Goal: Task Accomplishment & Management: Use online tool/utility

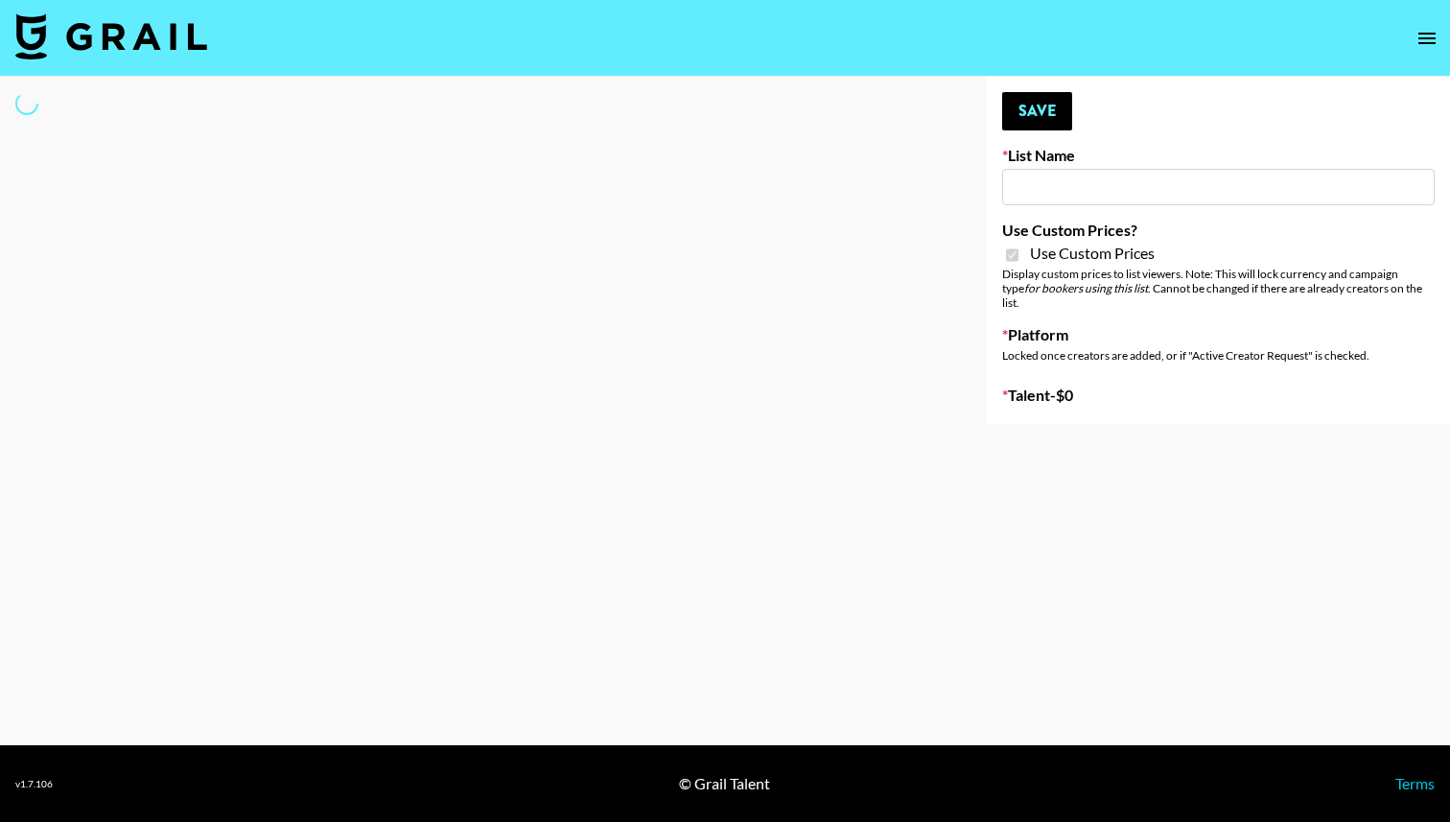
type input "Evry Jewels"
checkbox input "true"
select select "Brand"
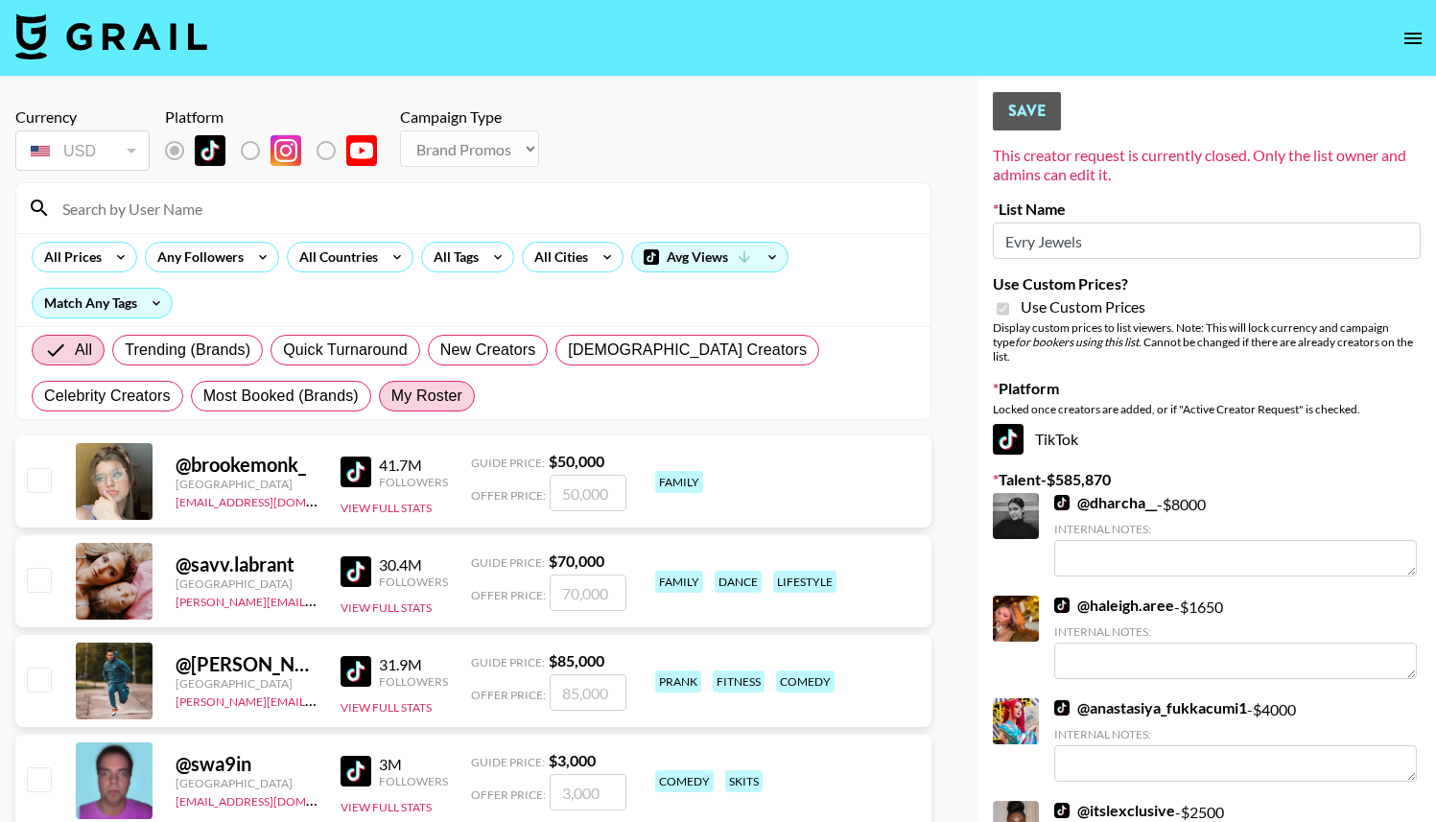
click at [391, 394] on span "My Roster" at bounding box center [426, 396] width 71 height 23
click at [391, 396] on input "My Roster" at bounding box center [391, 396] width 0 height 0
radio input "true"
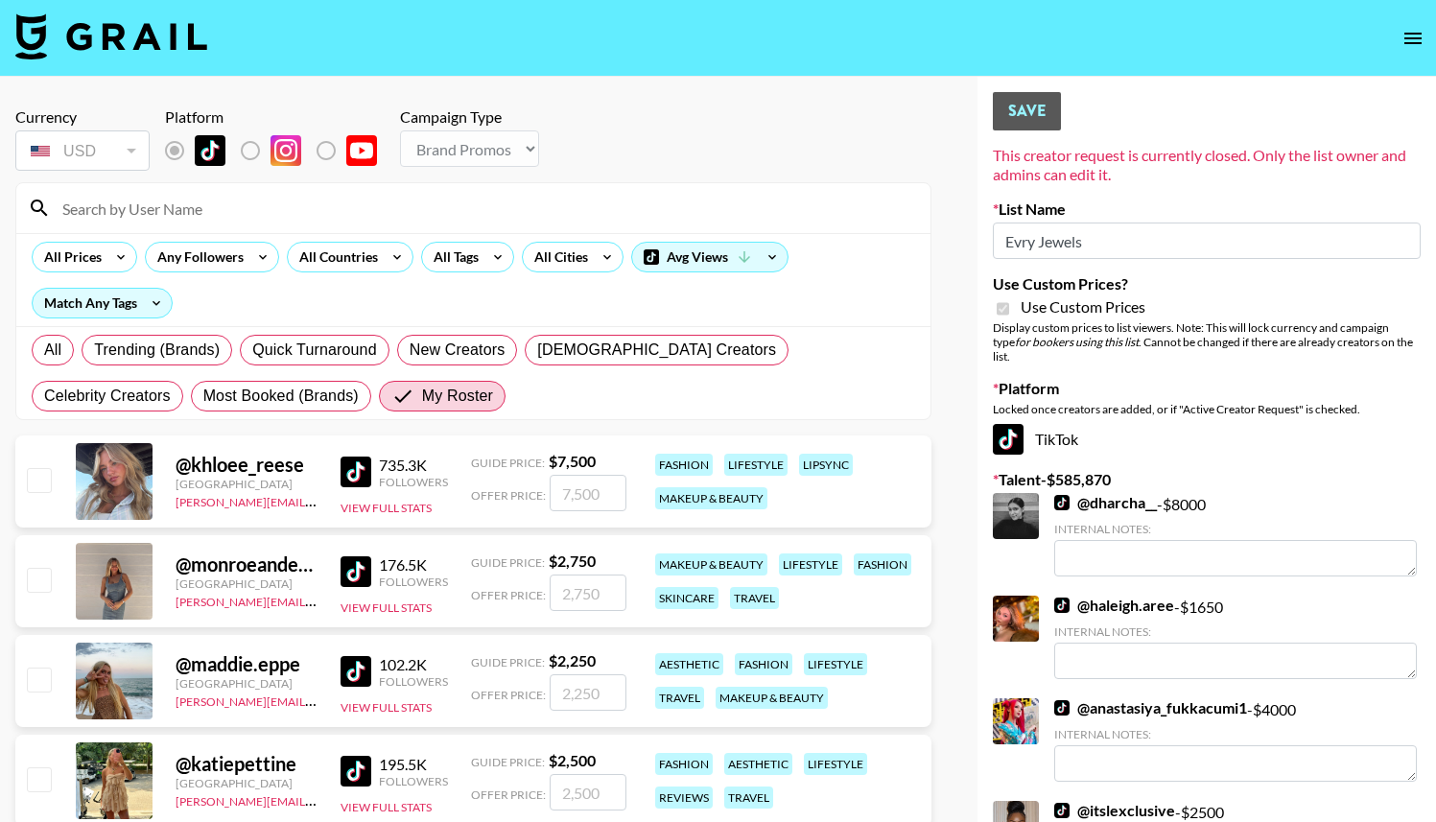
click at [37, 482] on input "checkbox" at bounding box center [38, 479] width 23 height 23
checkbox input "true"
type input "7500"
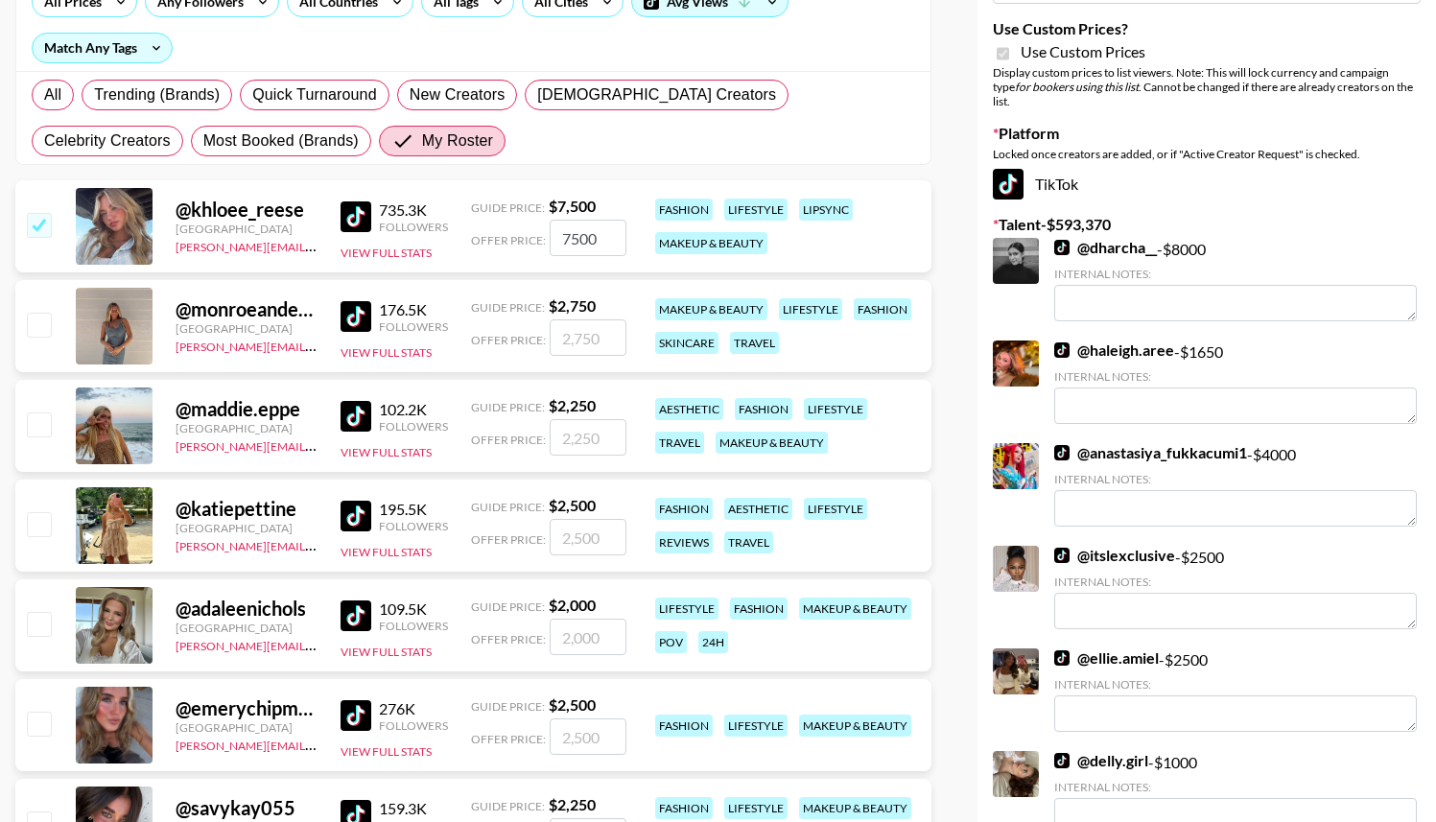
scroll to position [261, 0]
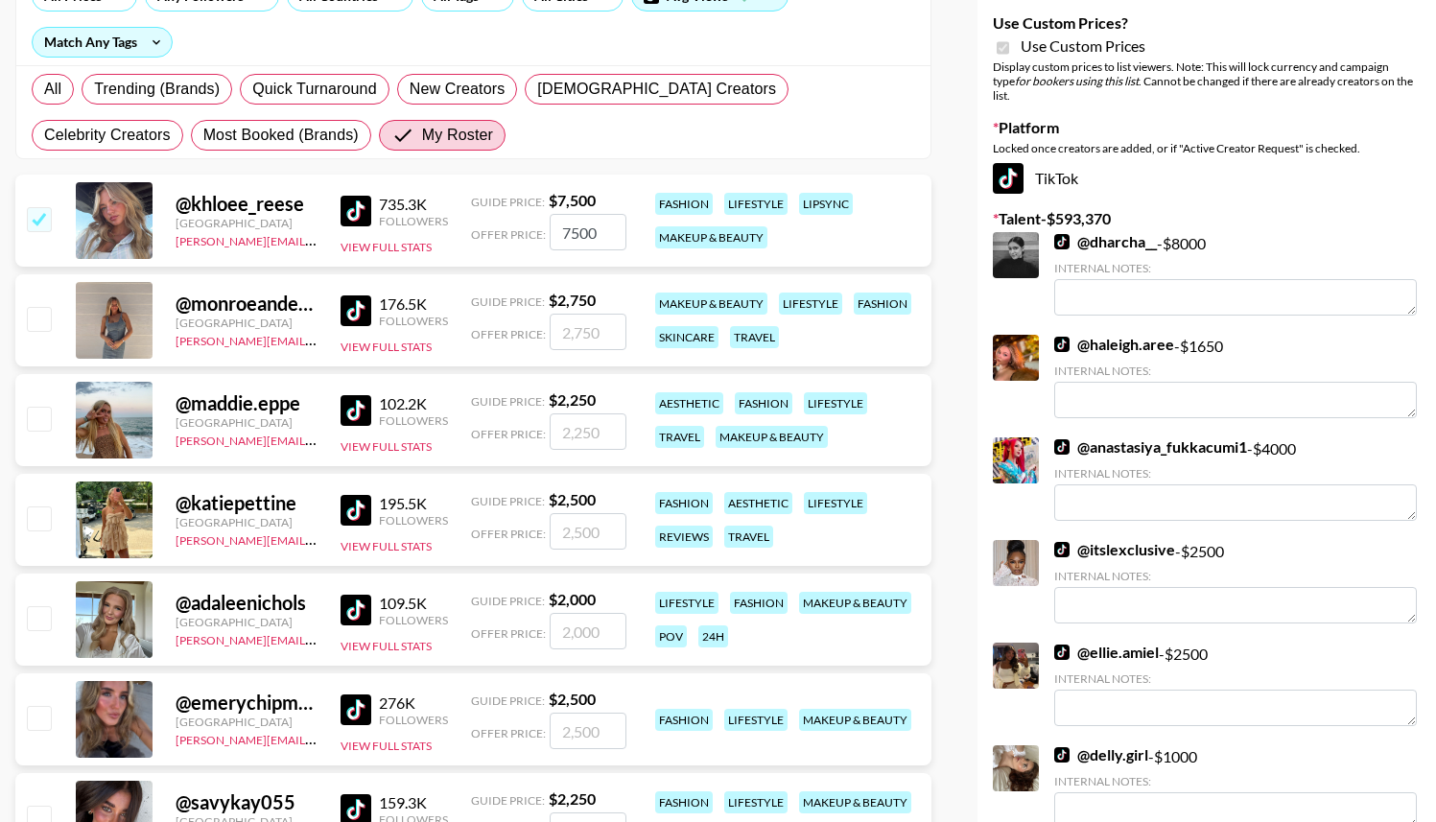
click at [39, 410] on input "checkbox" at bounding box center [38, 418] width 23 height 23
checkbox input "true"
type input "2250"
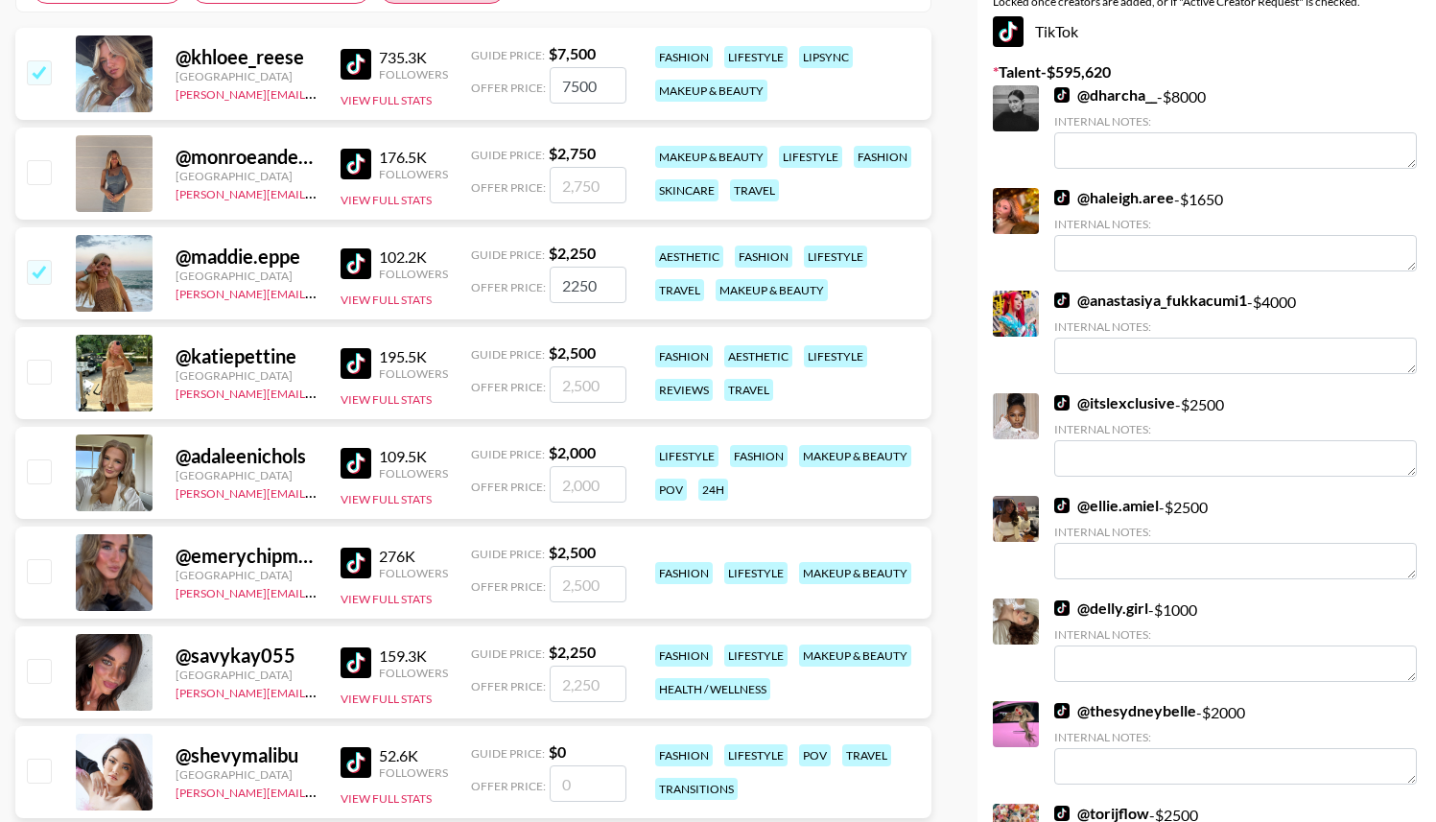
scroll to position [424, 0]
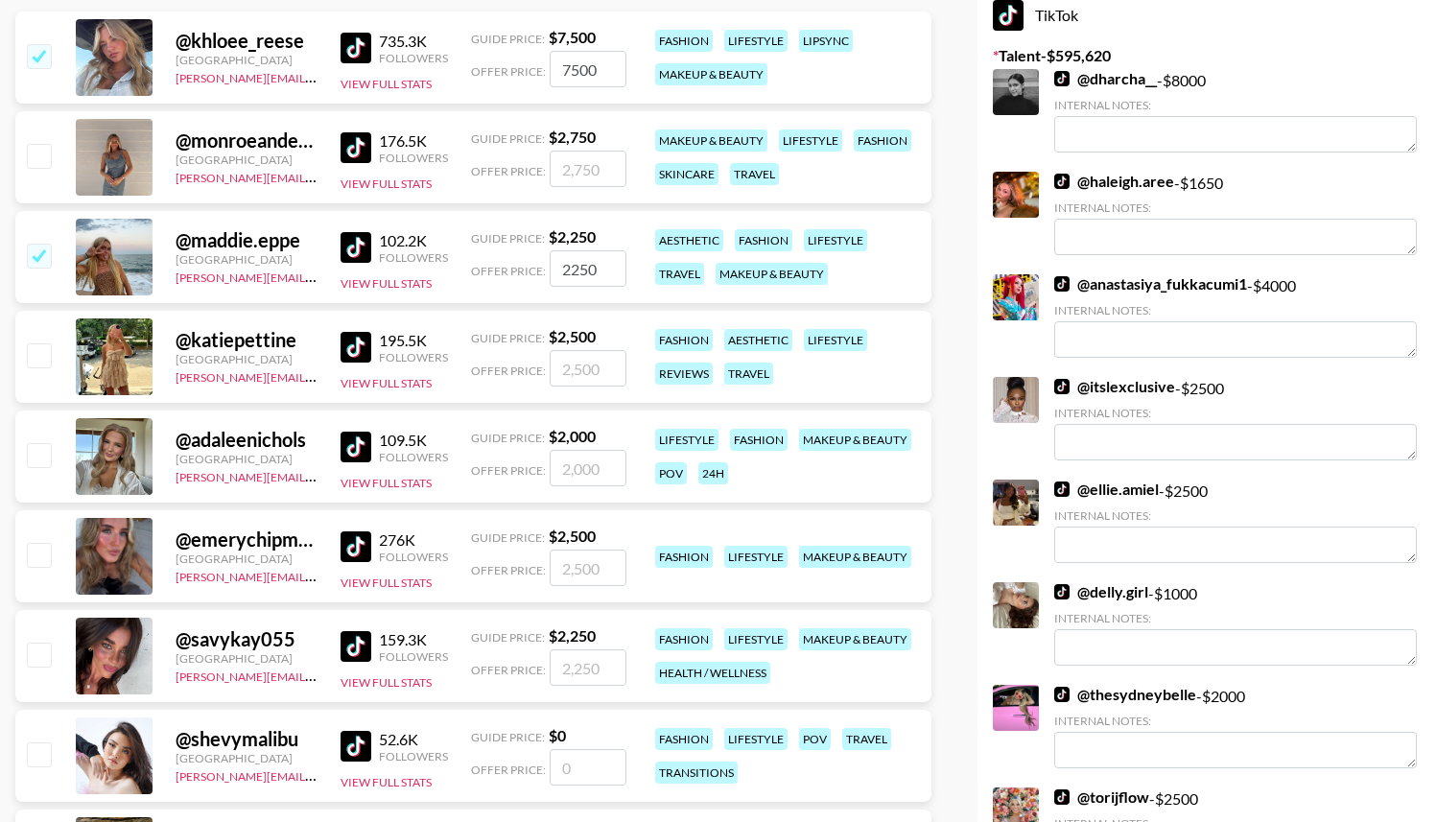
click at [35, 457] on input "checkbox" at bounding box center [38, 454] width 23 height 23
checkbox input "true"
type input "2000"
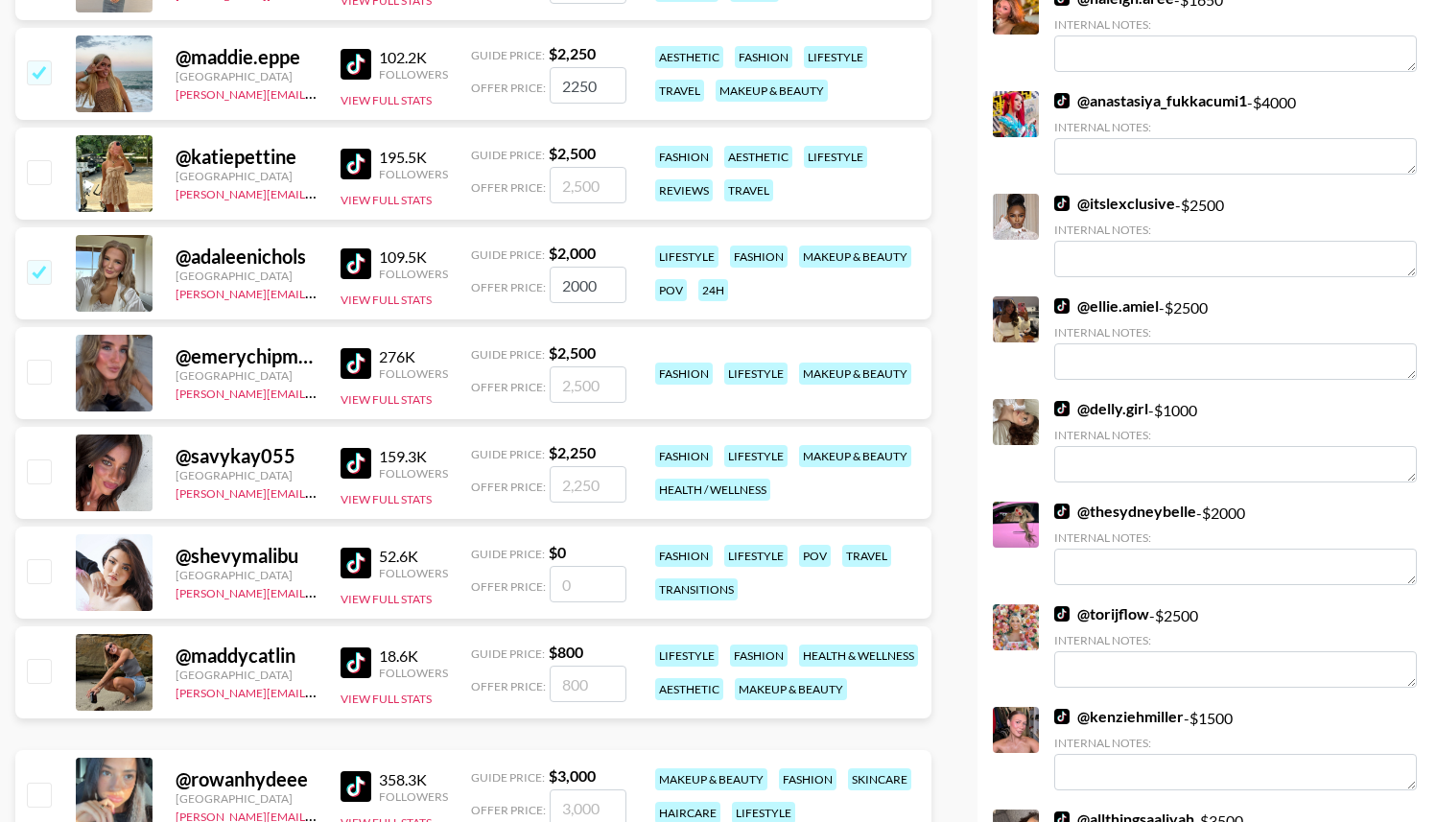
scroll to position [610, 0]
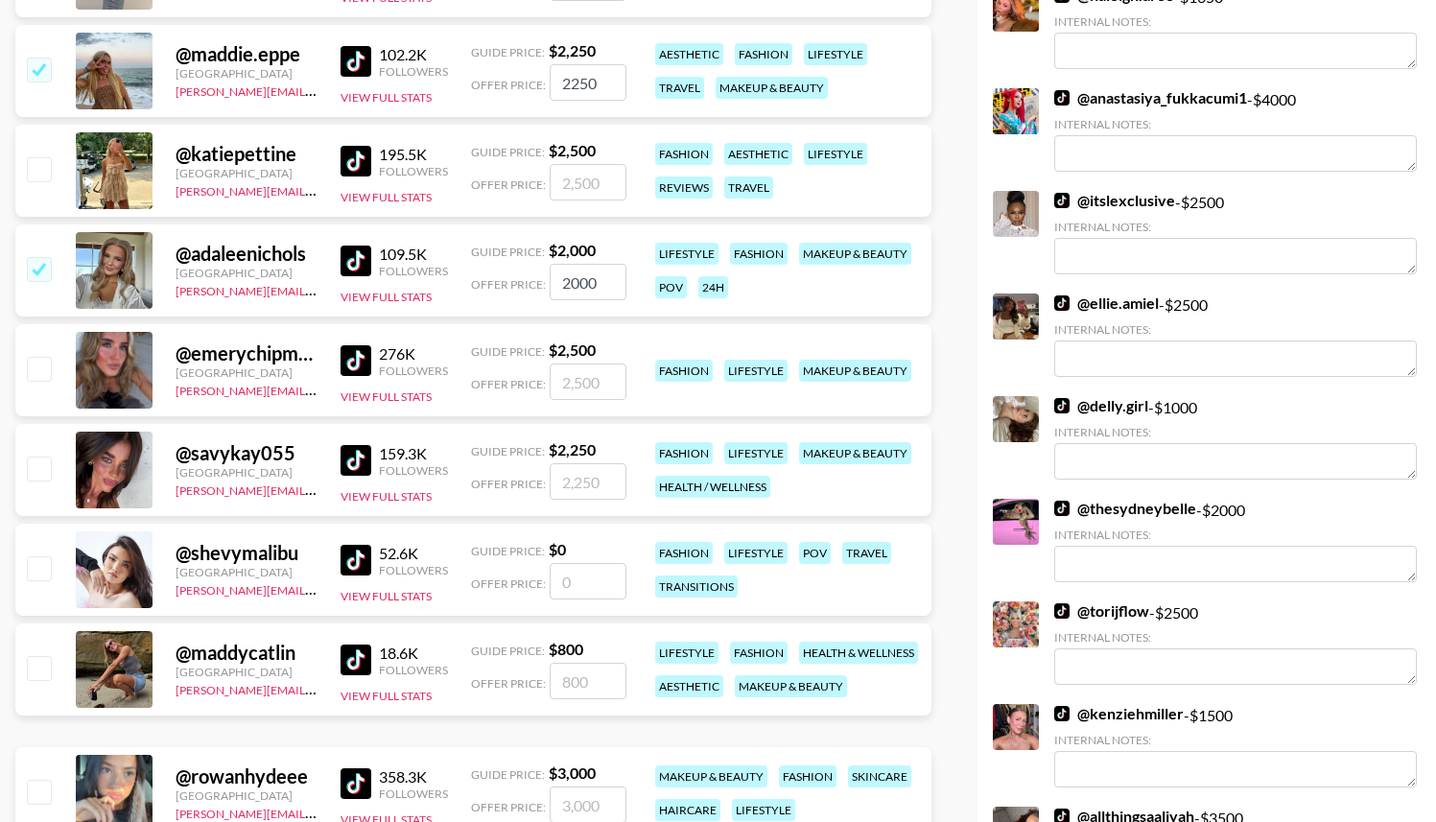
click at [35, 472] on input "checkbox" at bounding box center [38, 468] width 23 height 23
checkbox input "true"
type input "2250"
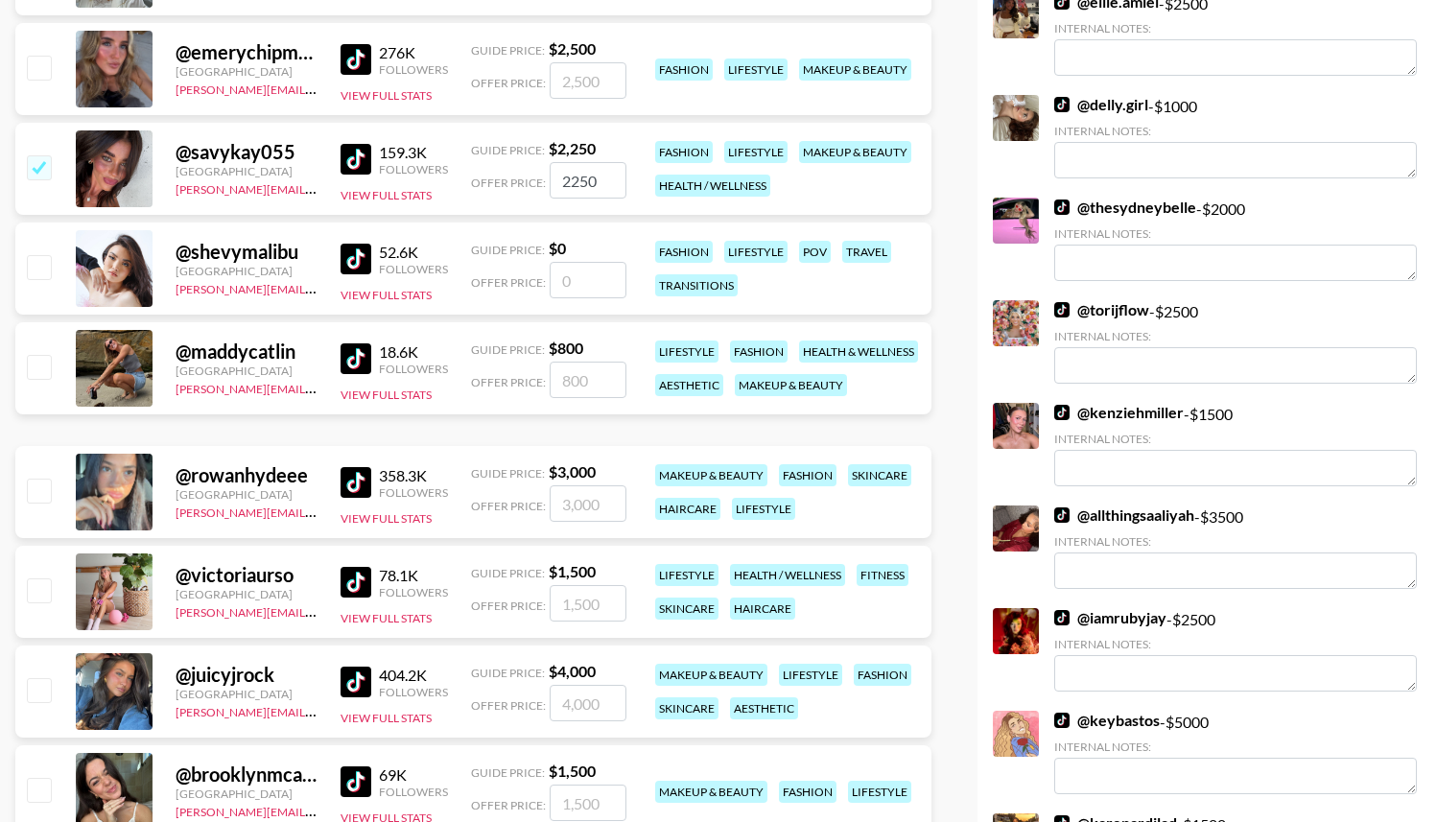
scroll to position [929, 0]
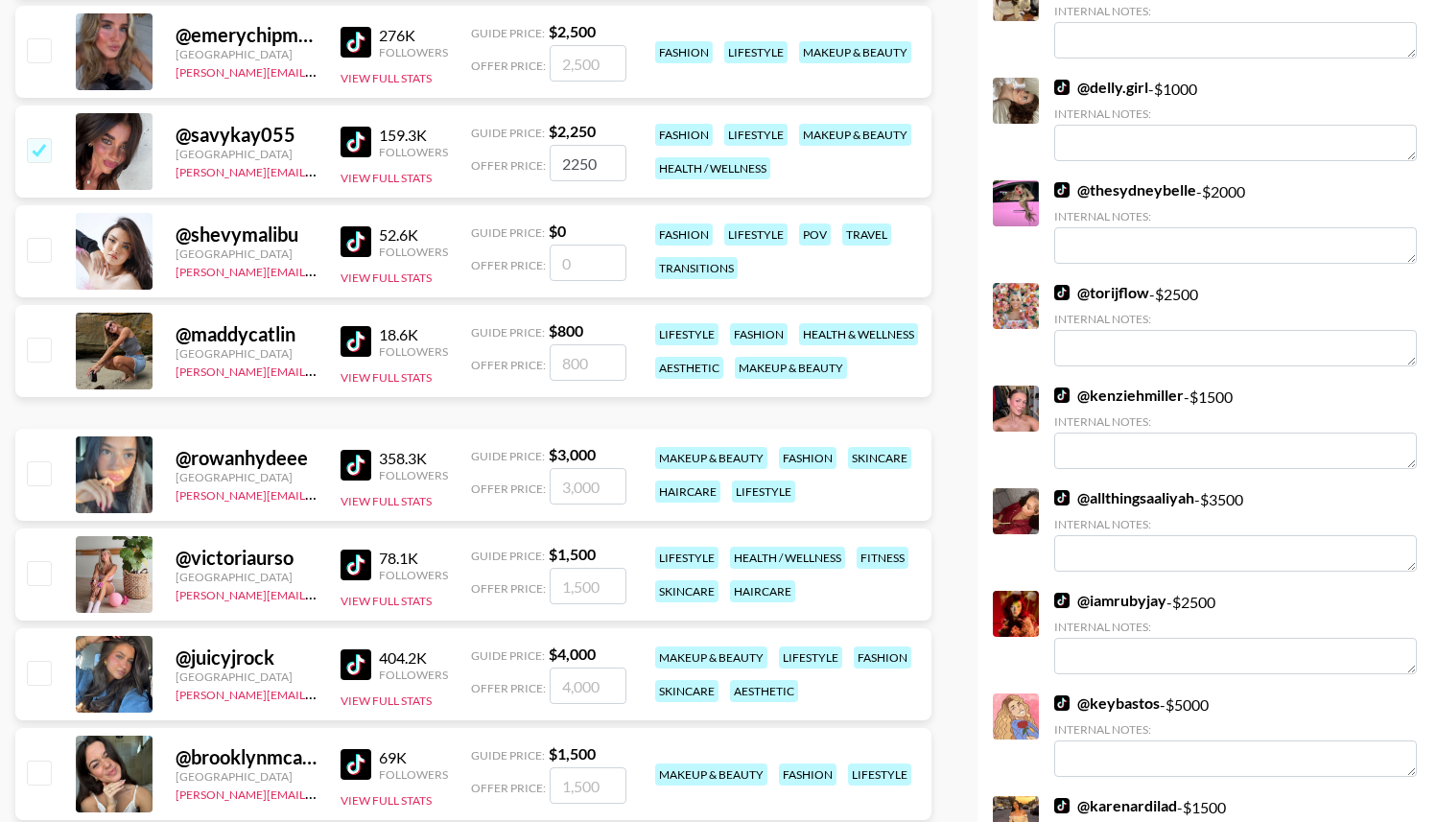
click at [41, 475] on input "checkbox" at bounding box center [38, 472] width 23 height 23
checkbox input "true"
type input "3000"
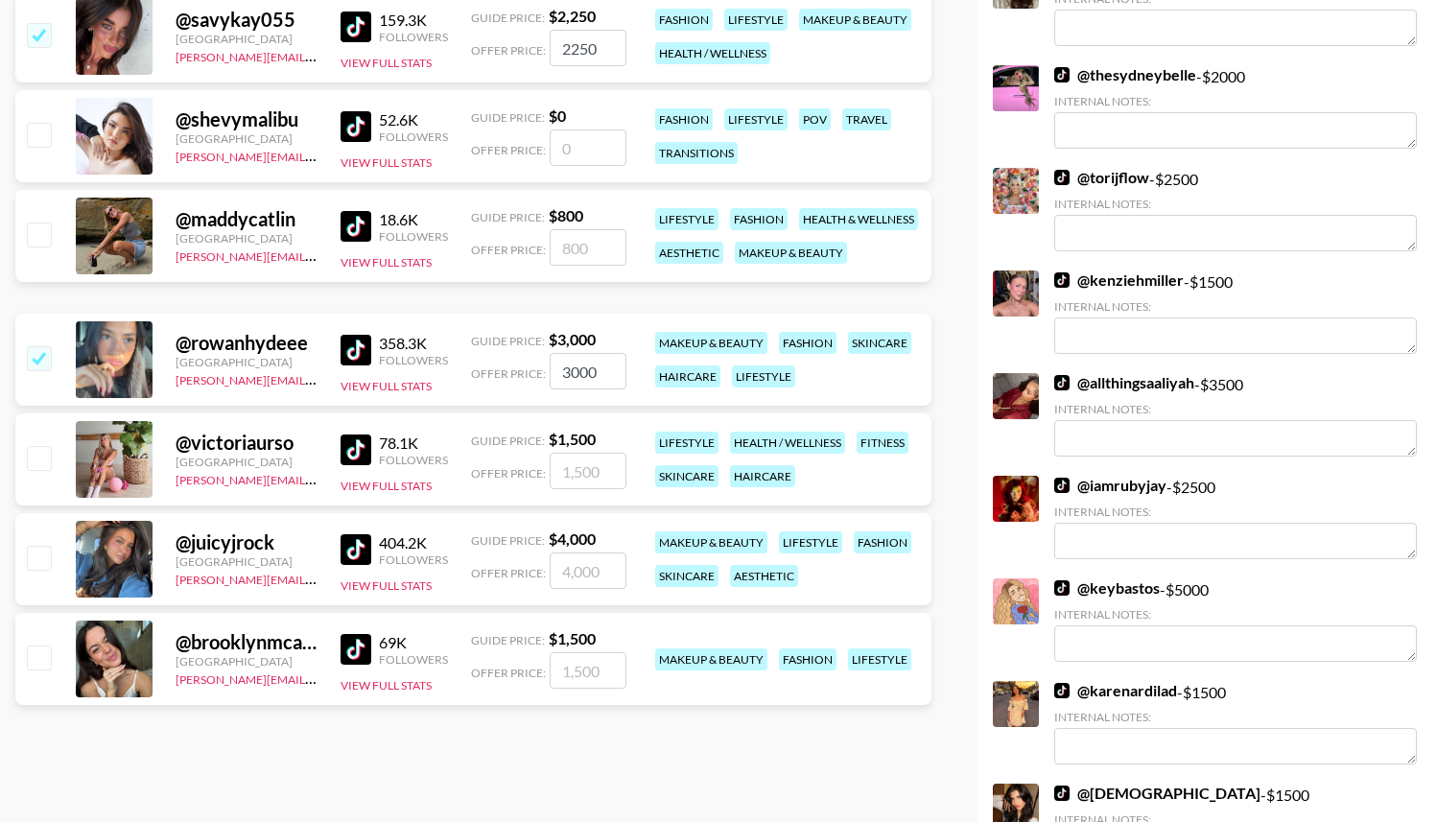
scroll to position [1055, 0]
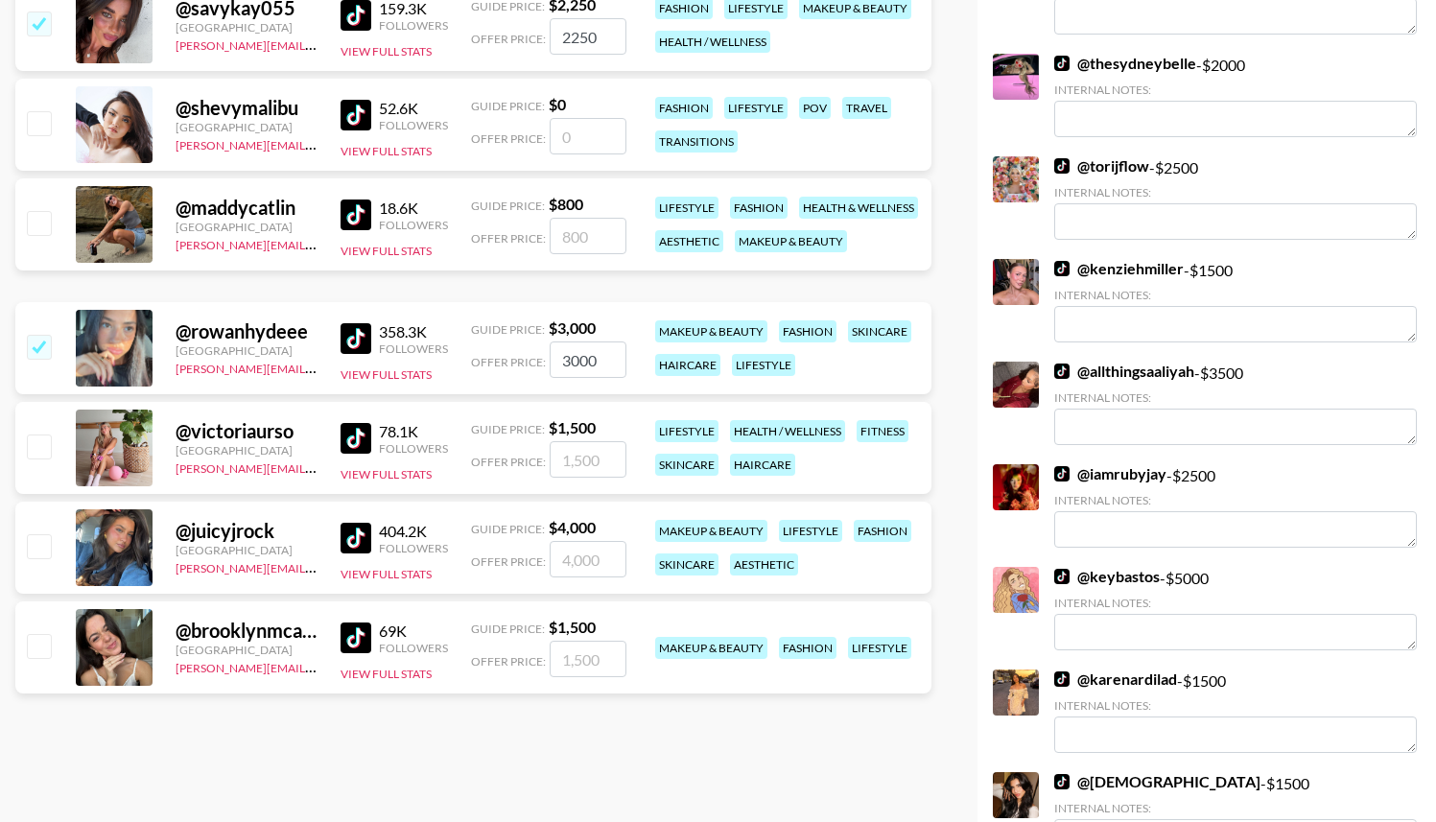
click at [33, 638] on input "checkbox" at bounding box center [38, 645] width 23 height 23
checkbox input "true"
type input "1500"
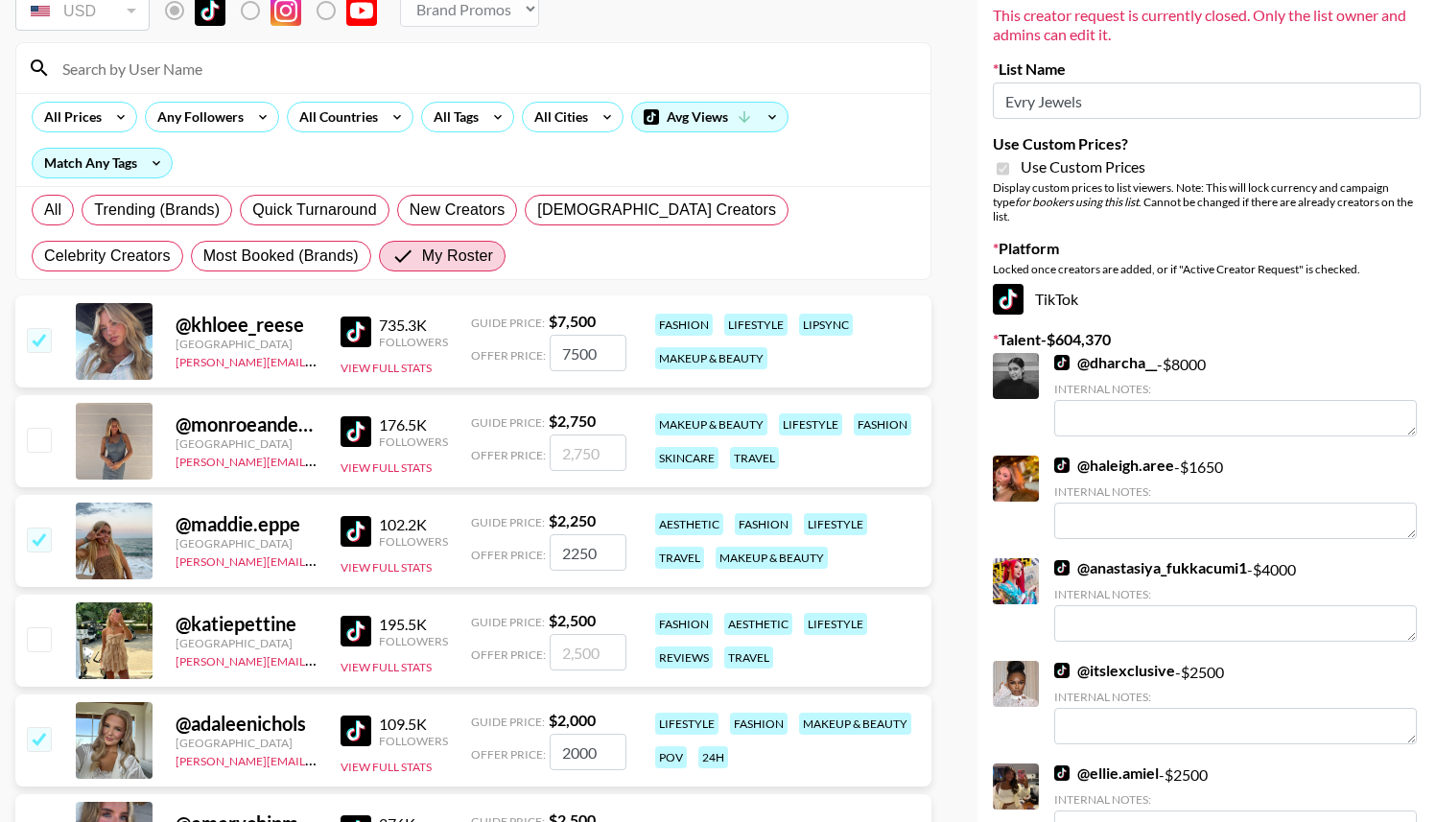
scroll to position [0, 0]
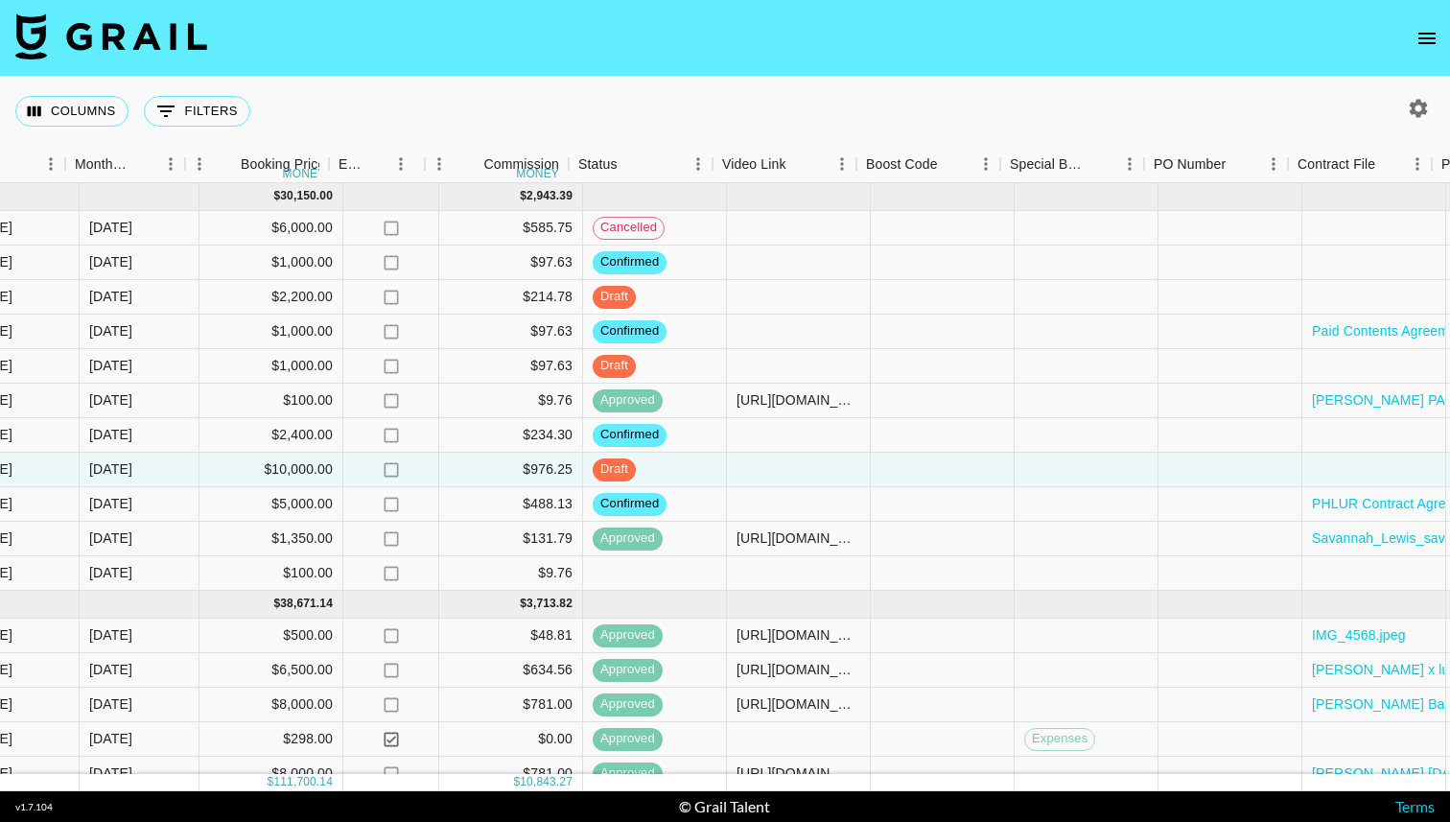
scroll to position [0, 1036]
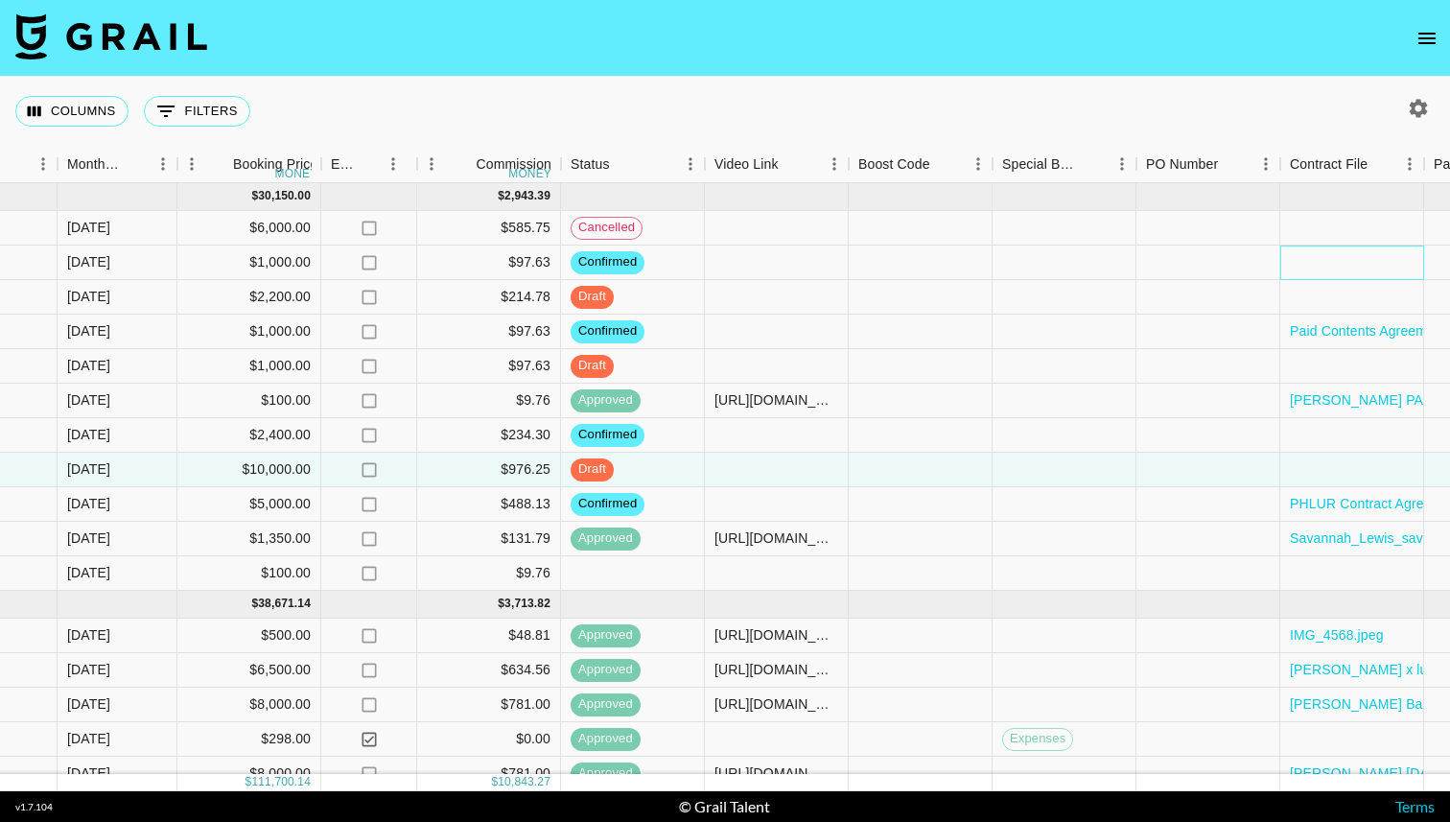
click at [1356, 256] on div at bounding box center [1353, 263] width 144 height 35
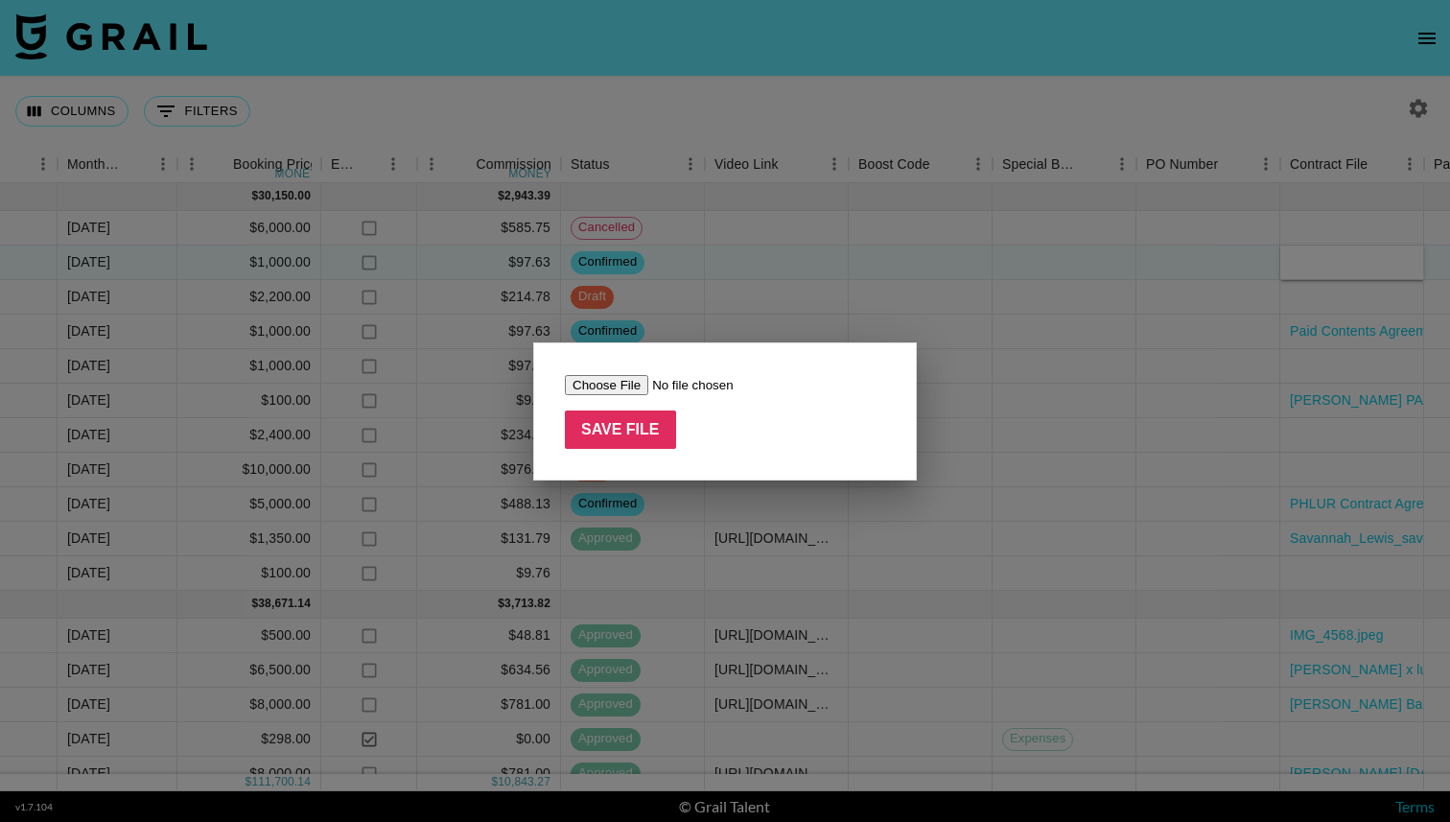
click at [618, 384] on input "file" at bounding box center [686, 385] width 243 height 20
type input "C:\fakepath\Paid Contents Agreement_adaleenichols(25.09) (1).pdf"
click at [614, 434] on input "Save File" at bounding box center [620, 430] width 111 height 38
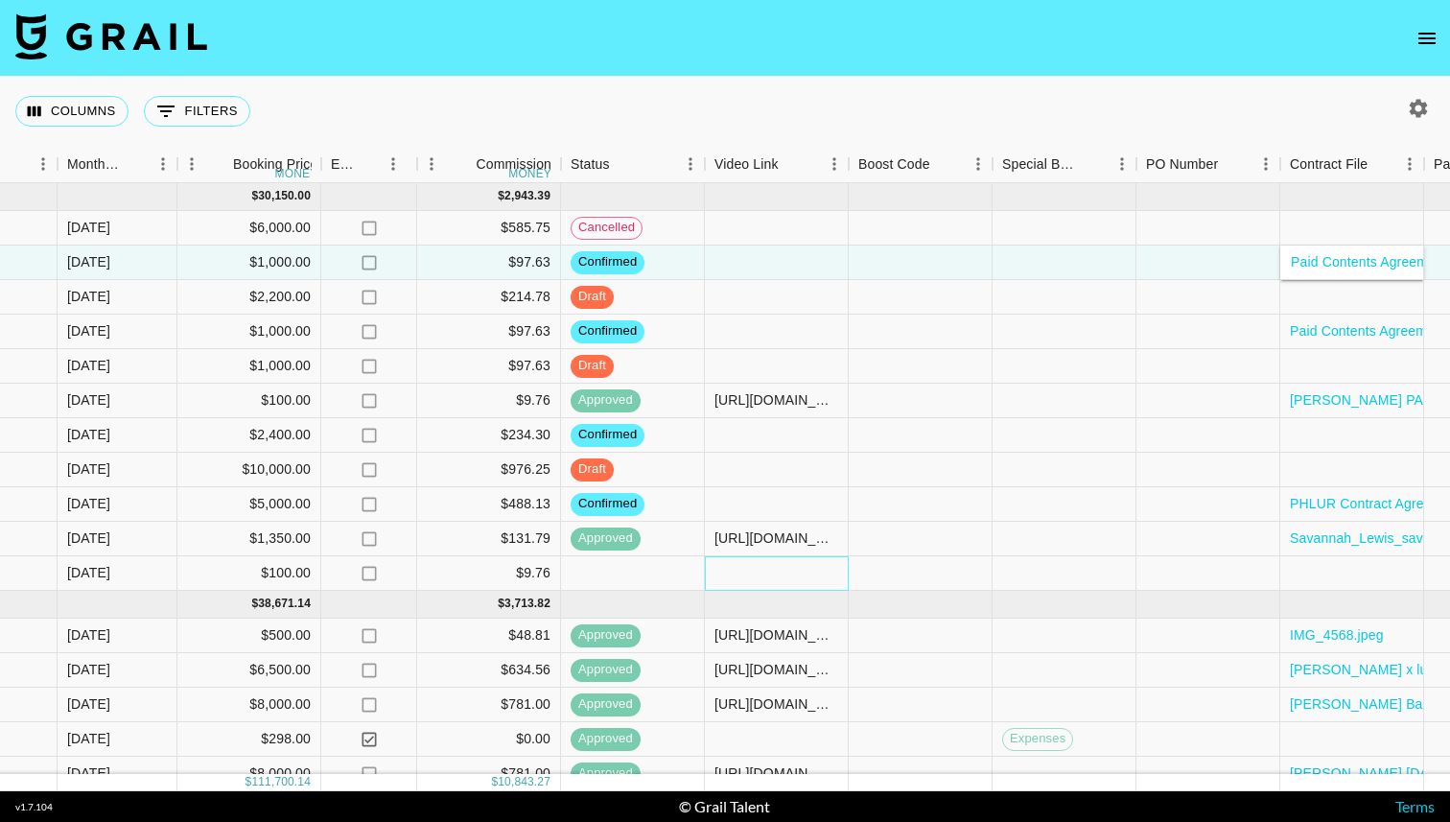
click at [748, 577] on div at bounding box center [777, 573] width 144 height 35
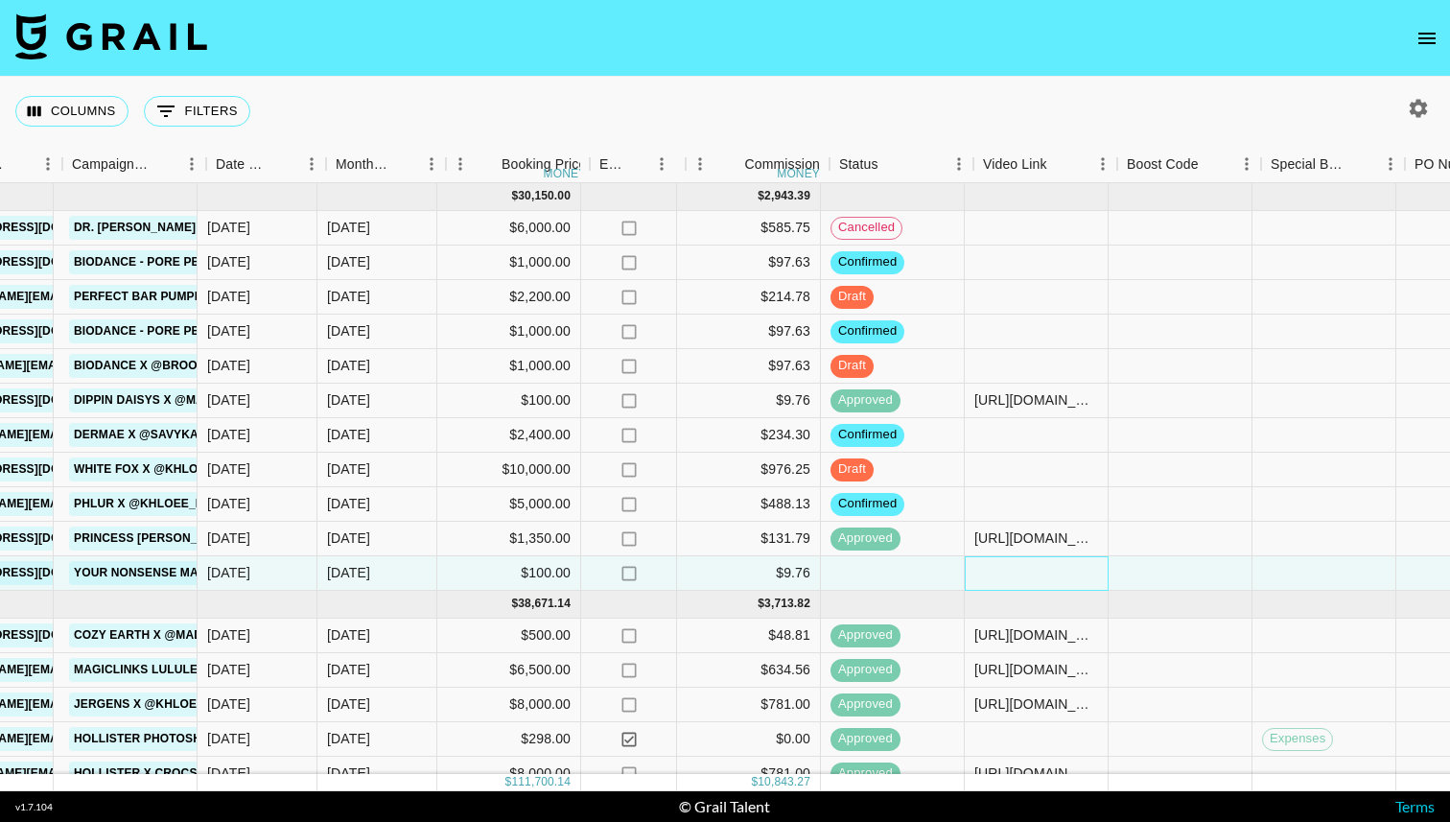
scroll to position [0, 762]
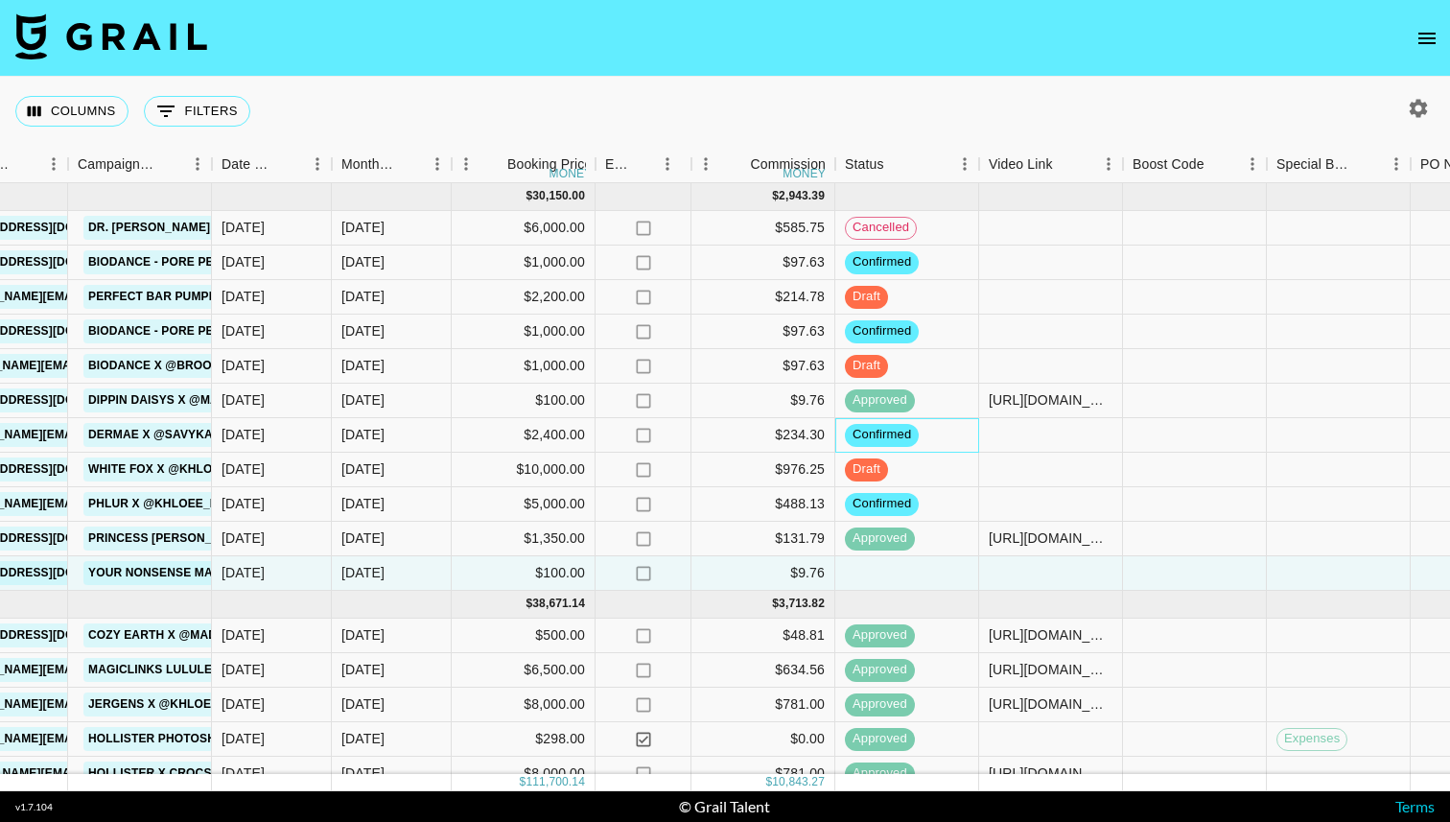
click at [902, 437] on span "confirmed" at bounding box center [882, 435] width 74 height 18
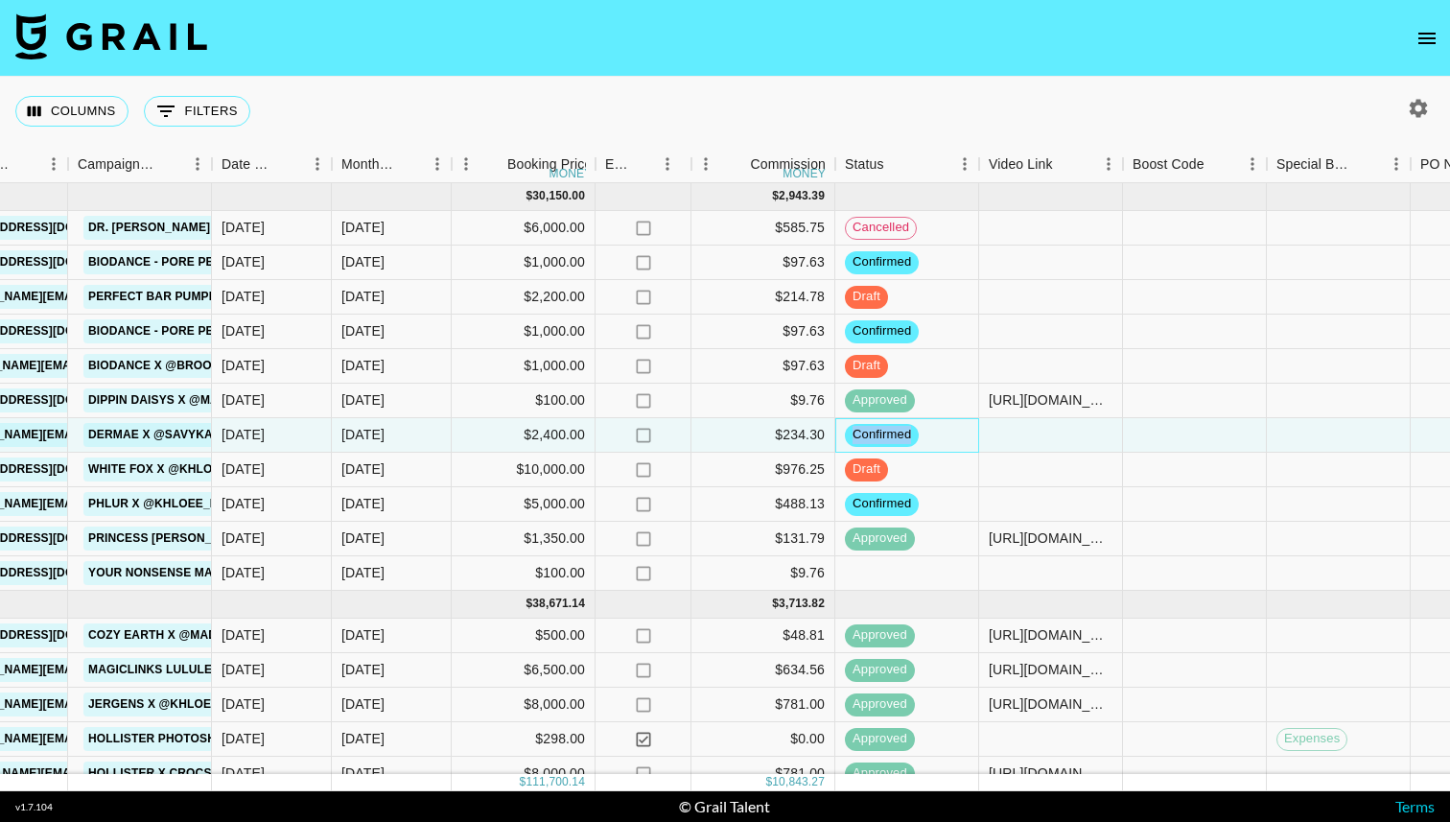
click at [902, 437] on span "confirmed" at bounding box center [882, 435] width 74 height 18
click at [938, 426] on div "confirmed" at bounding box center [907, 435] width 144 height 35
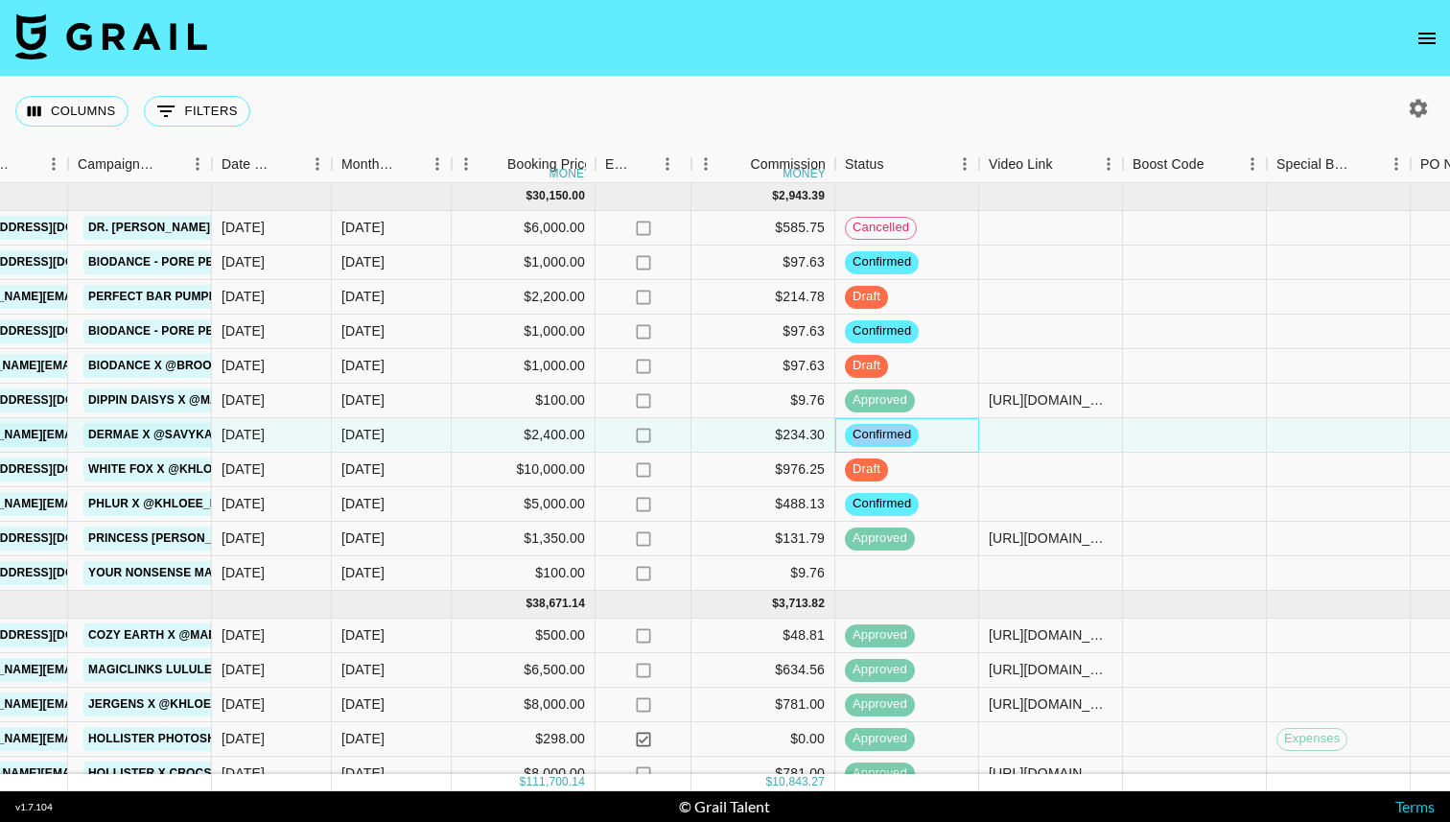
click at [938, 426] on div "confirmed" at bounding box center [907, 435] width 144 height 35
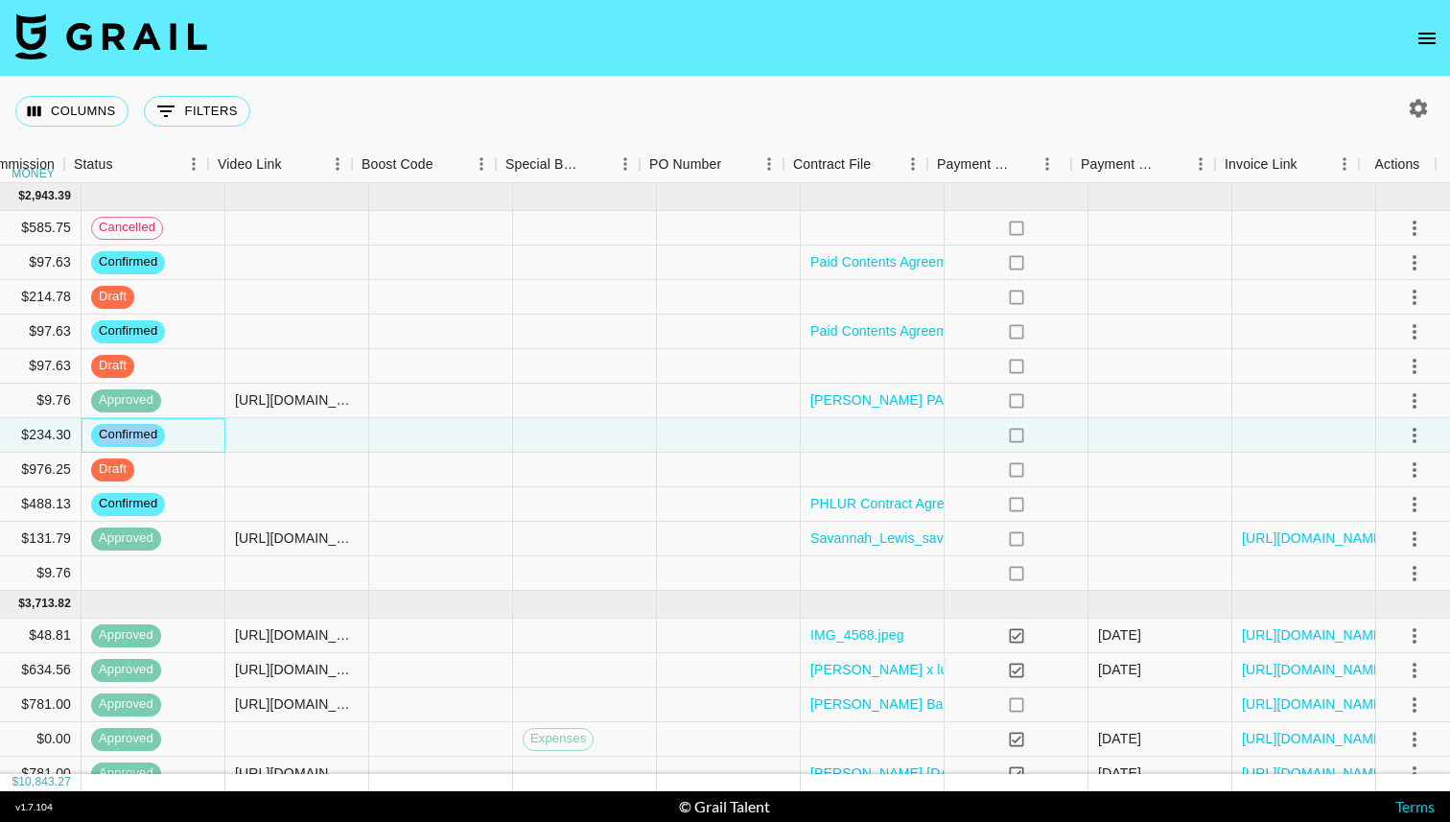
scroll to position [0, 1533]
click at [1402, 434] on icon "select merge strategy" at bounding box center [1411, 435] width 23 height 23
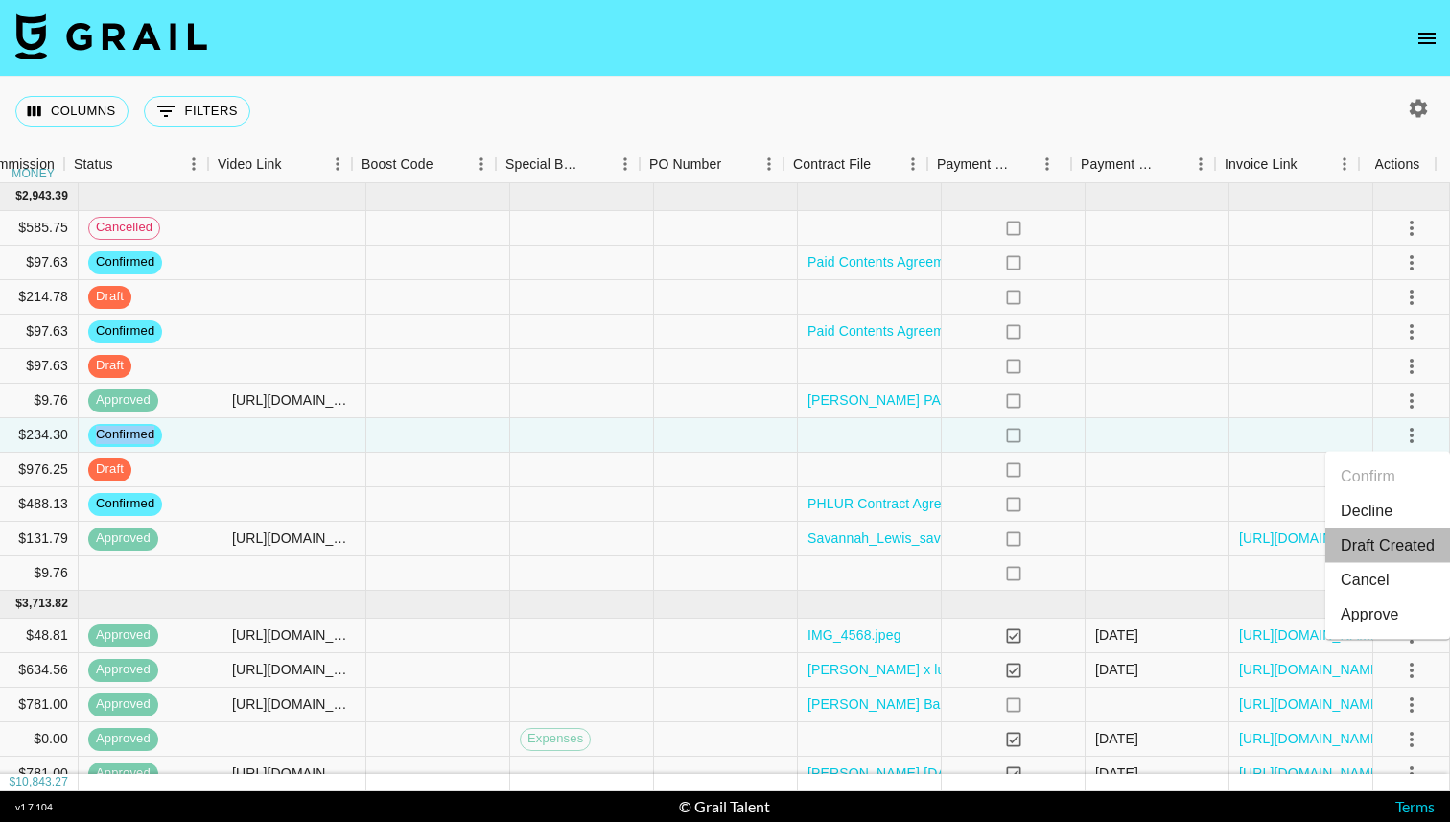
click at [1374, 542] on li "Draft Created" at bounding box center [1388, 546] width 125 height 35
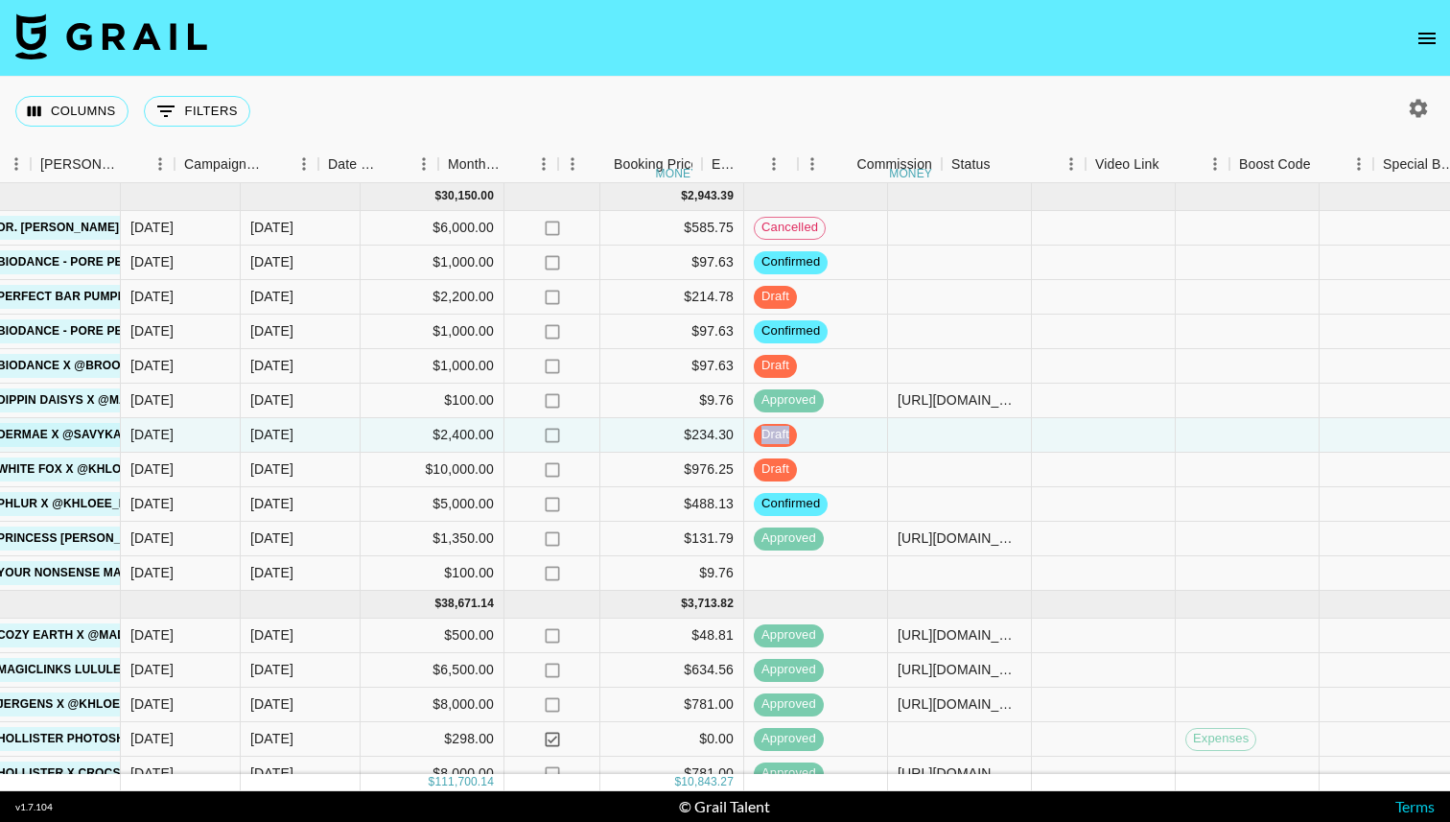
scroll to position [0, 519]
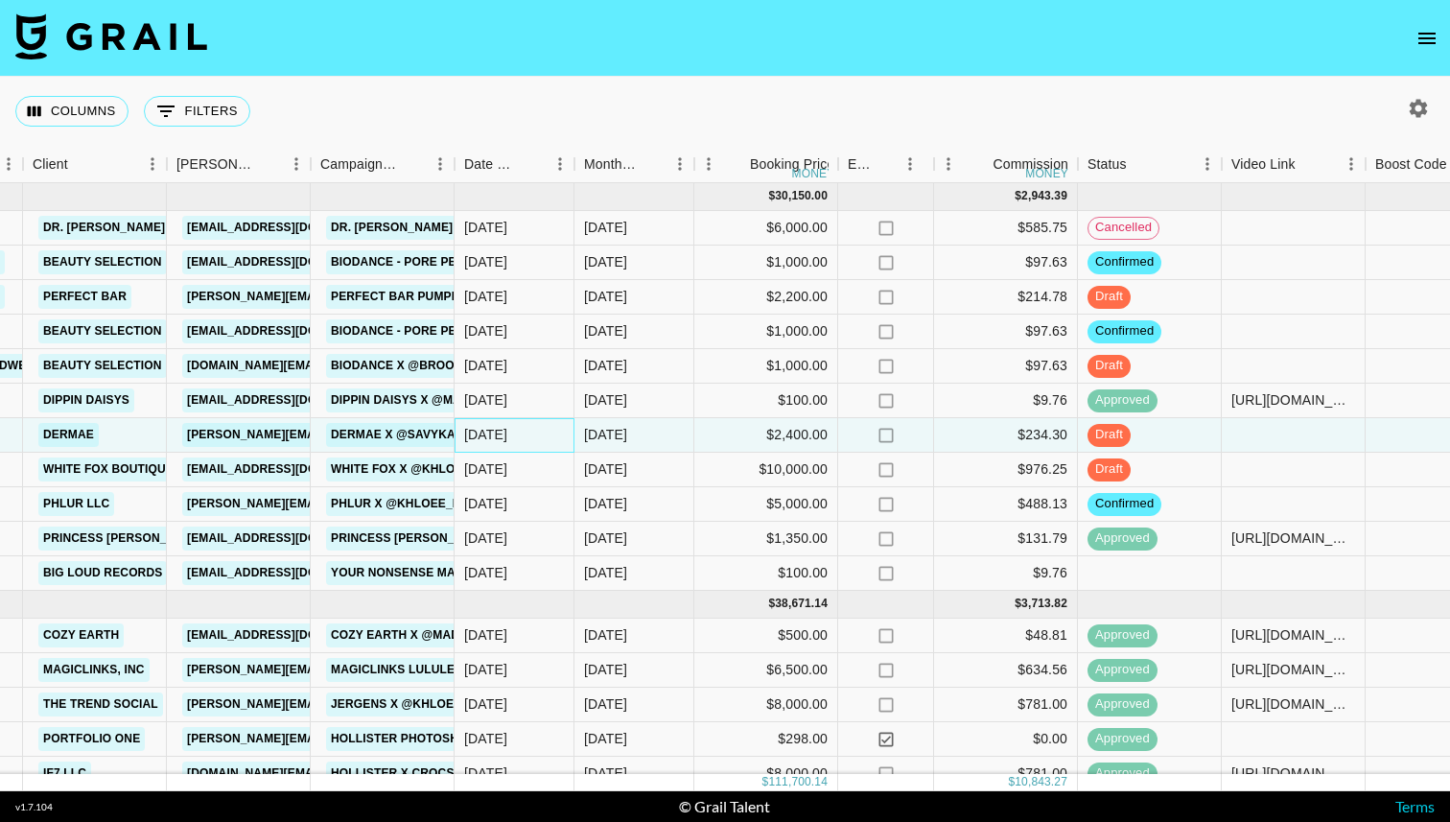
click at [519, 449] on div "9/24/2025" at bounding box center [515, 435] width 120 height 35
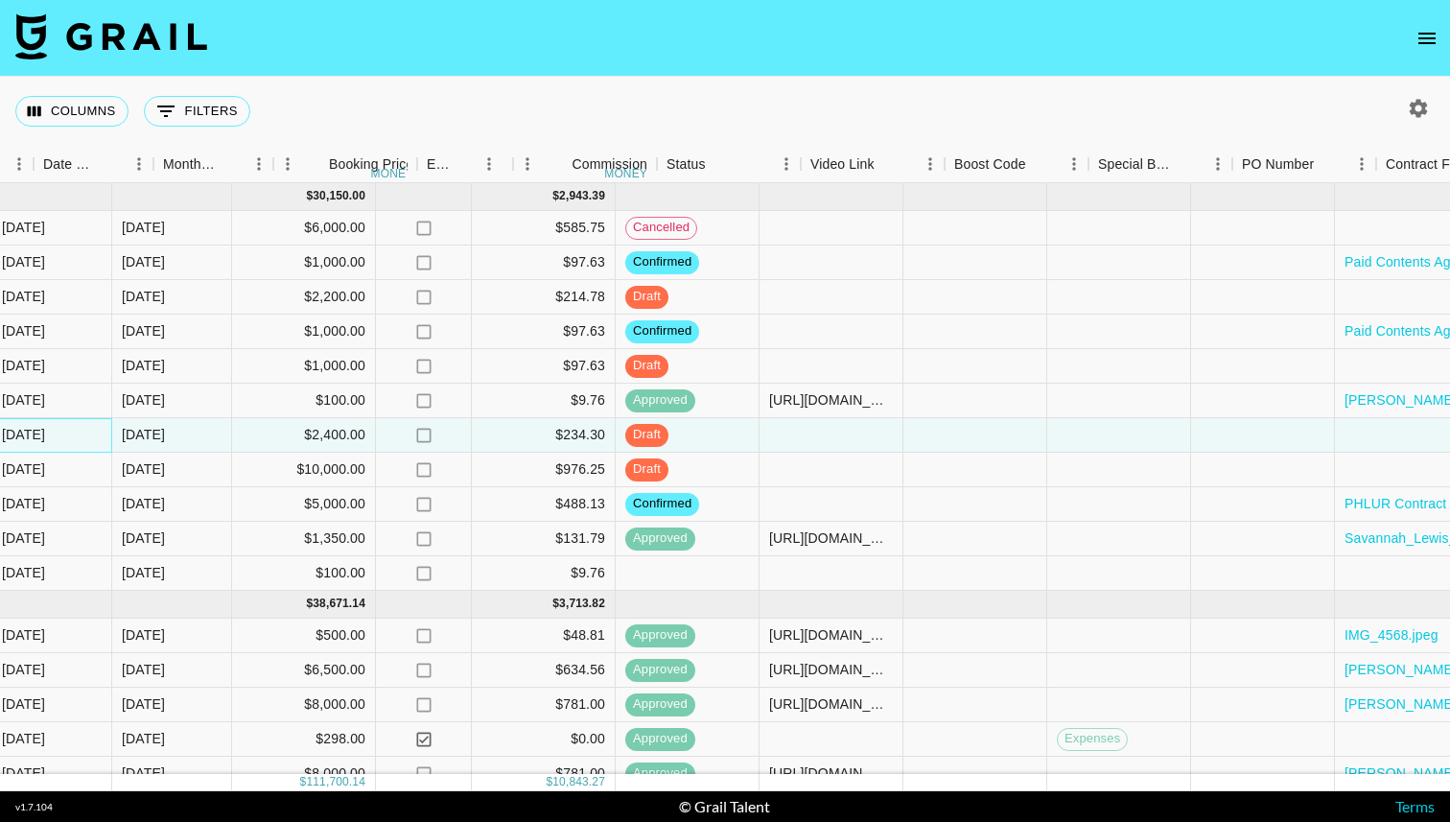
scroll to position [0, 1533]
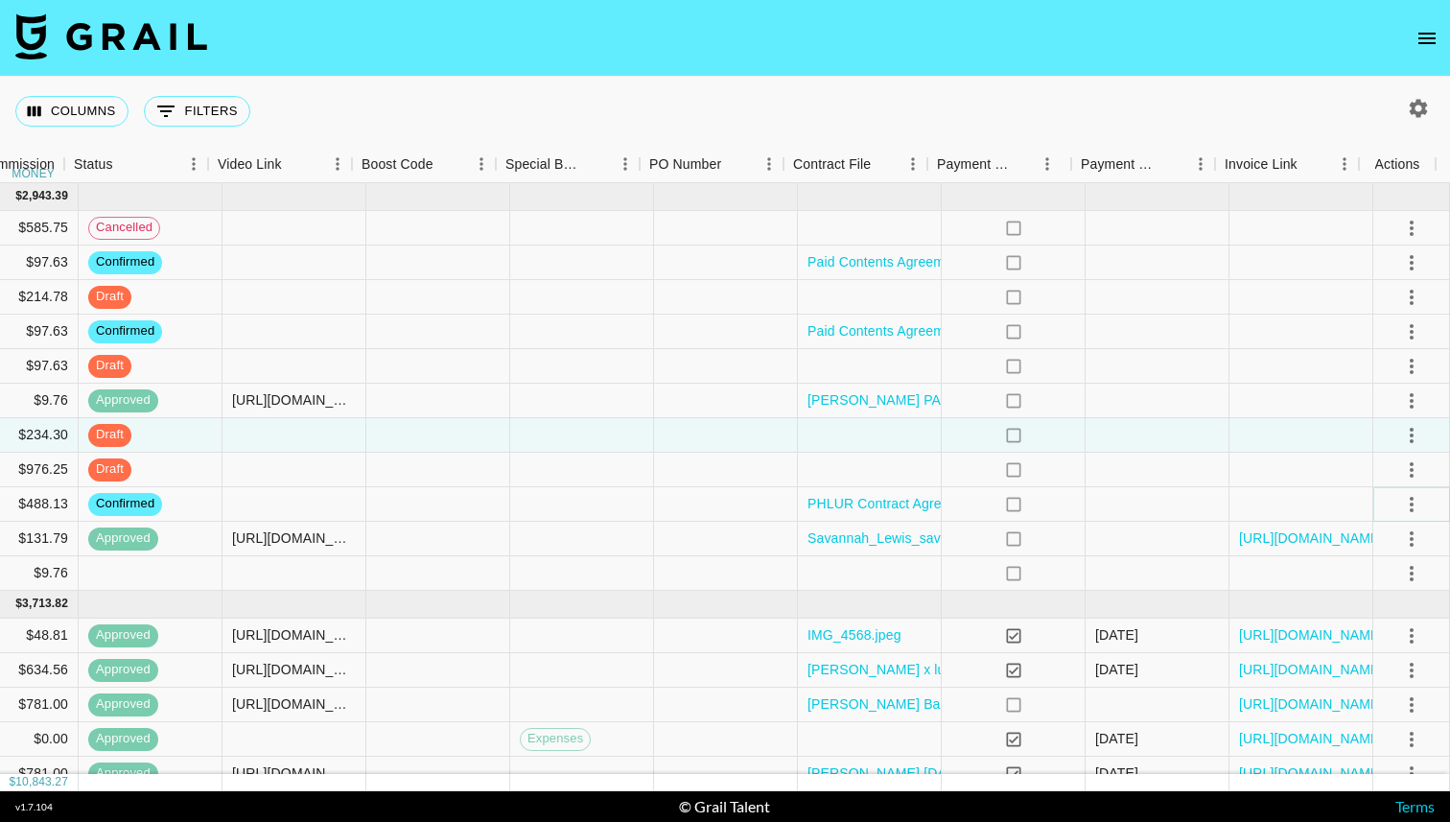
click at [1410, 499] on icon "select merge strategy" at bounding box center [1412, 504] width 4 height 15
click at [1381, 609] on li "Draft Created" at bounding box center [1388, 615] width 125 height 35
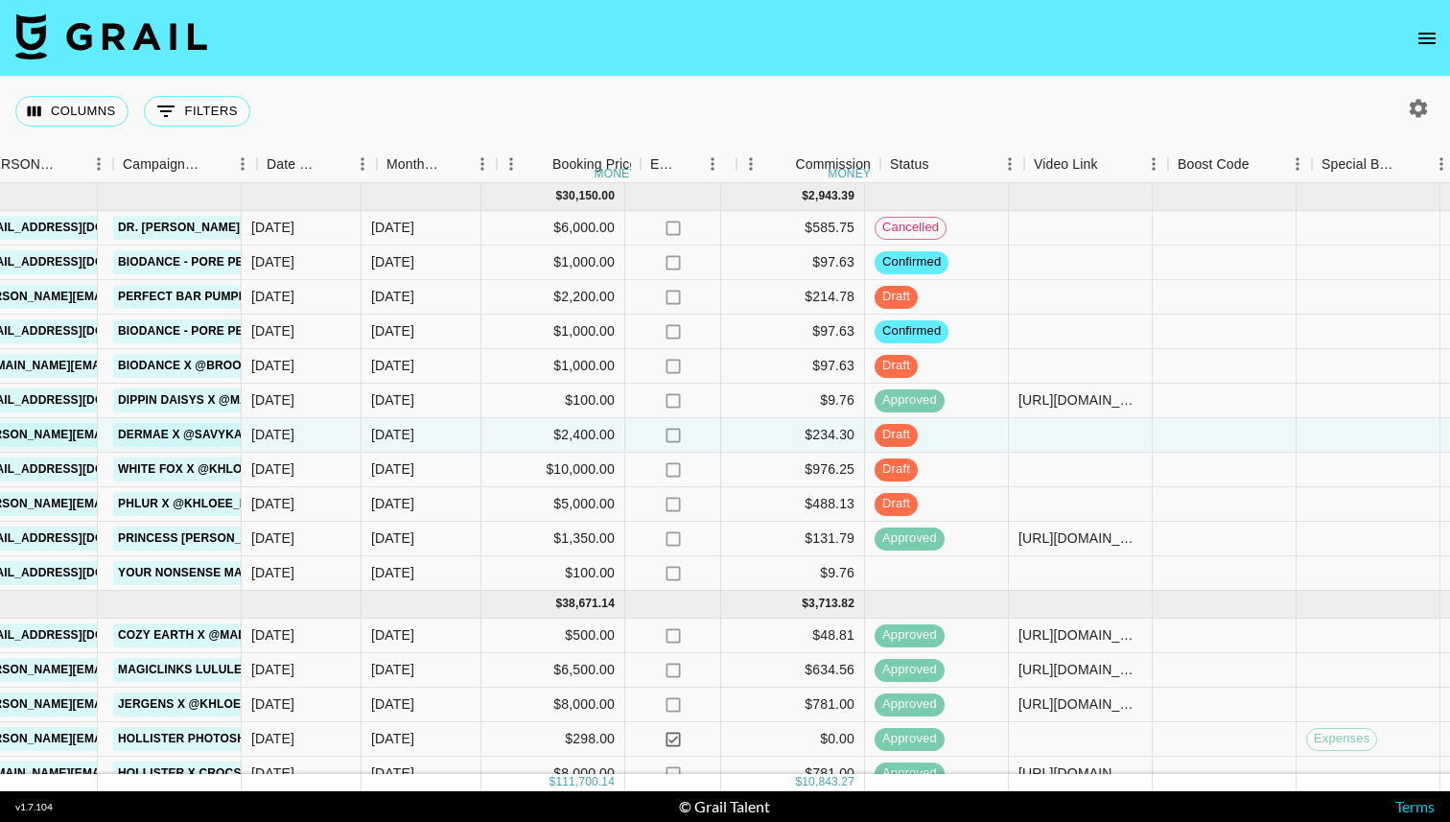
scroll to position [0, 717]
